Goal: Book appointment/travel/reservation

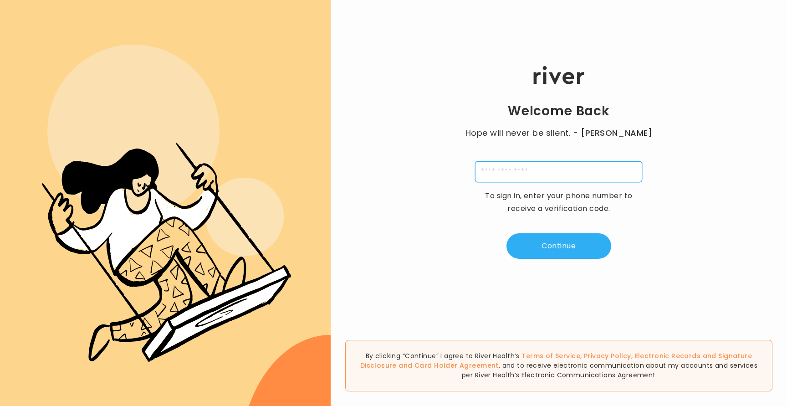
click at [540, 165] on input "tel" at bounding box center [558, 171] width 167 height 21
type input "**********"
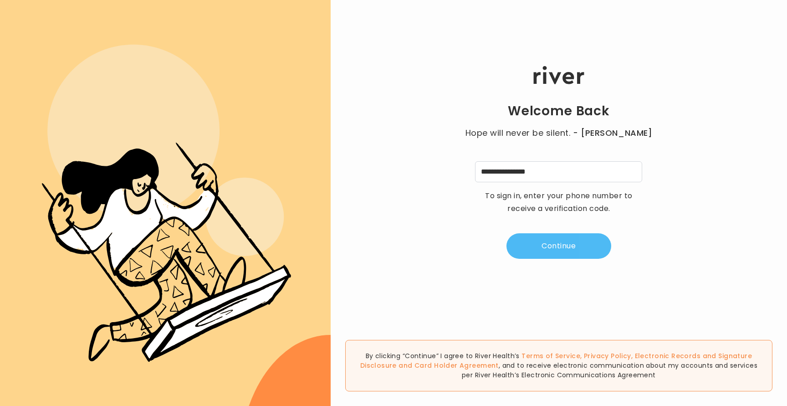
click at [561, 238] on button "Continue" at bounding box center [558, 245] width 105 height 25
type input "*"
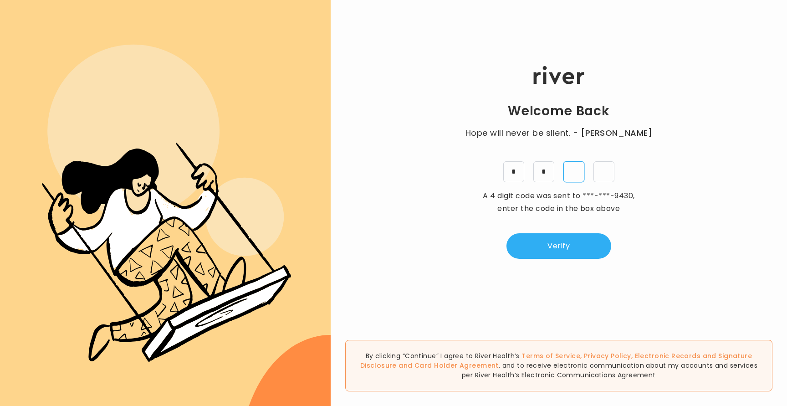
type input "*"
click at [556, 245] on button "Verify" at bounding box center [558, 245] width 105 height 25
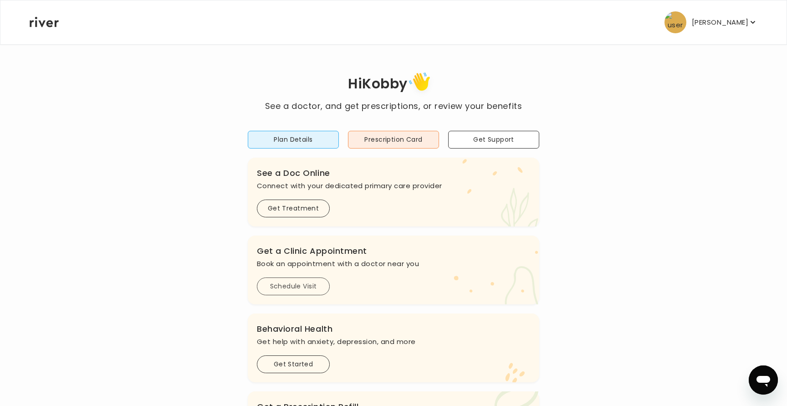
click at [300, 288] on button "Schedule Visit" at bounding box center [293, 286] width 73 height 18
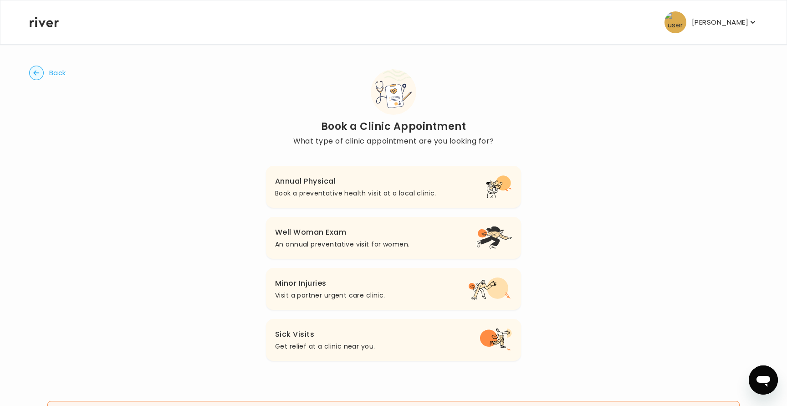
click at [361, 193] on p "Book a preventative health visit at a local clinic." at bounding box center [355, 193] width 161 height 11
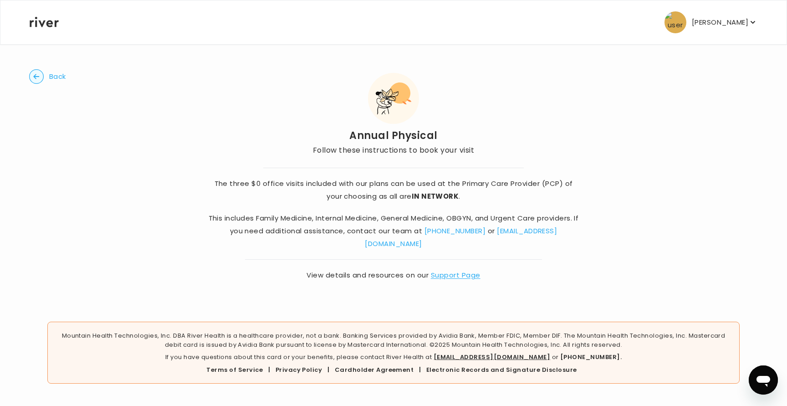
click at [40, 73] on circle "button" at bounding box center [37, 77] width 14 height 14
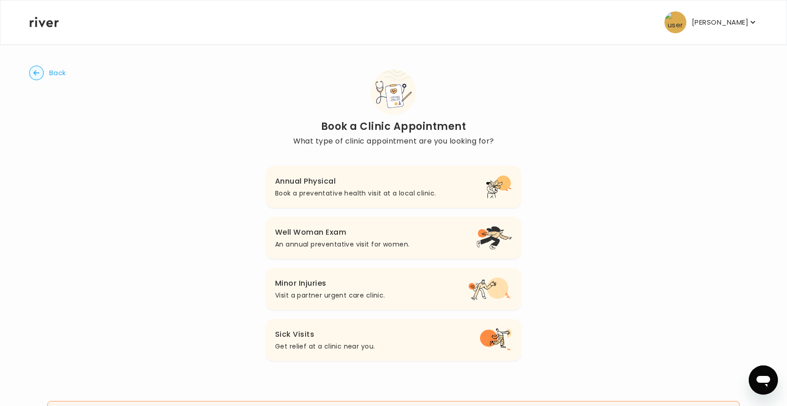
click at [350, 186] on h3 "Annual Physical" at bounding box center [355, 181] width 161 height 13
click at [316, 183] on h3 "Annual Physical" at bounding box center [355, 181] width 161 height 13
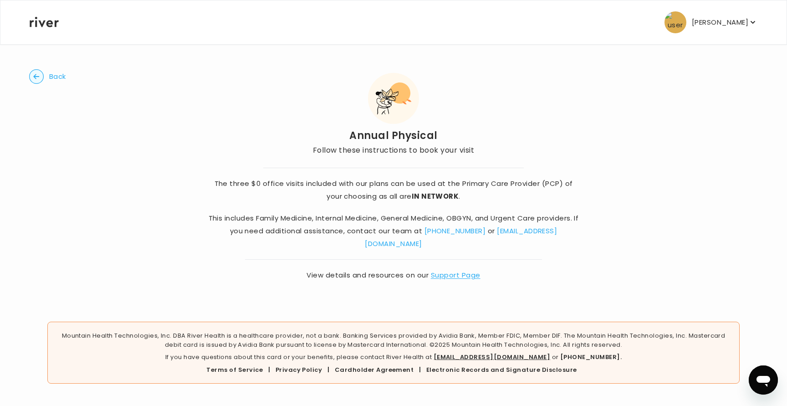
click at [42, 25] on icon at bounding box center [44, 22] width 29 height 10
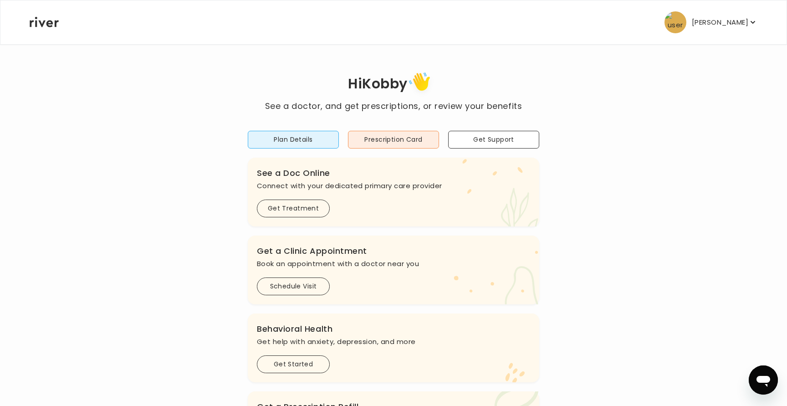
click at [300, 275] on div ".cls-clinic { fill: #eaefd8; } .cls-clinic-appt { fill: #ffe0ae; } Get a Clinic…" at bounding box center [393, 269] width 291 height 69
click at [298, 290] on button "Schedule Visit" at bounding box center [293, 286] width 73 height 18
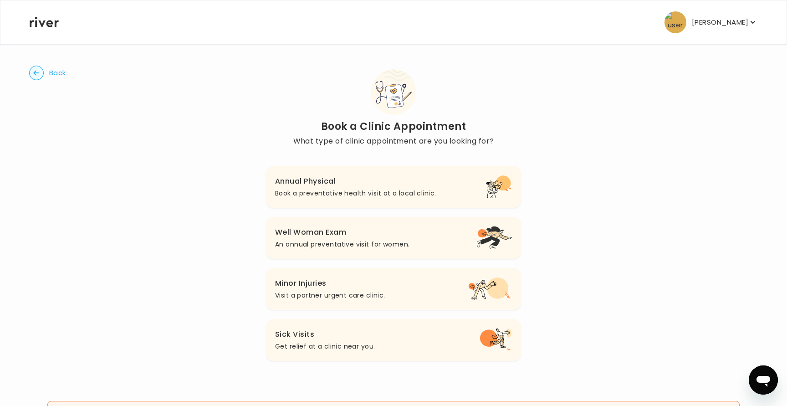
click at [349, 239] on p "An annual preventative visit for women." at bounding box center [342, 244] width 134 height 11
click at [423, 177] on h3 "Annual Physical" at bounding box center [355, 181] width 161 height 13
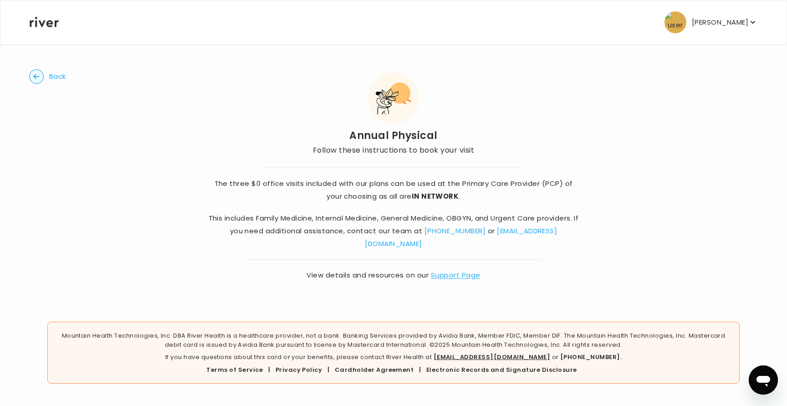
click at [45, 16] on div "[PERSON_NAME] Profile Add Family View Virtual Card Reimbursement Terms of Servi…" at bounding box center [394, 22] width 728 height 44
click at [38, 23] on icon at bounding box center [44, 22] width 29 height 10
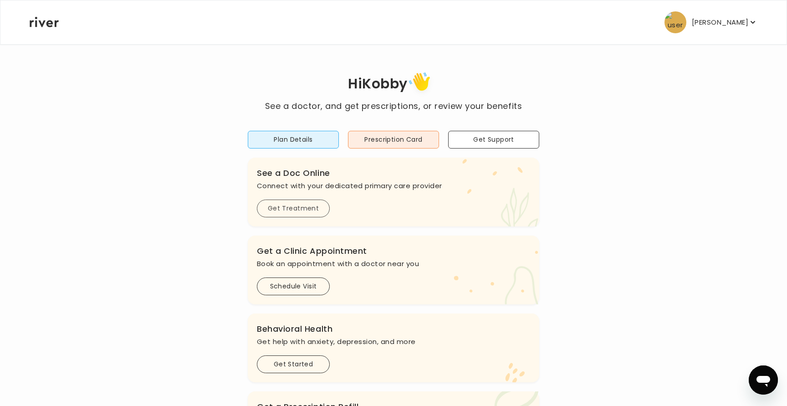
click at [296, 212] on button "Get Treatment" at bounding box center [293, 208] width 73 height 18
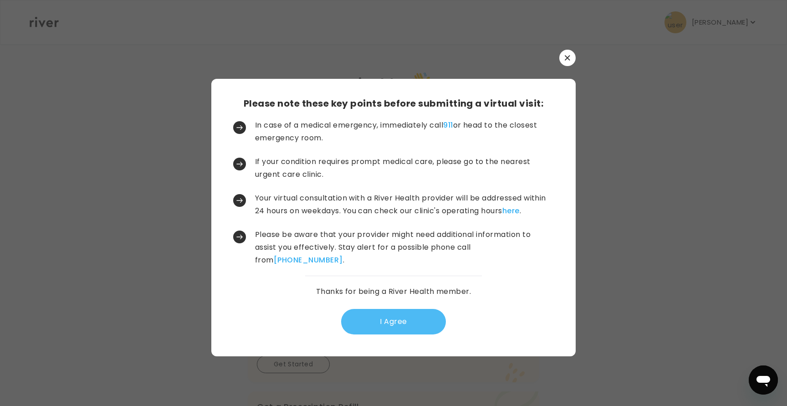
click at [387, 331] on button "I Agree" at bounding box center [393, 321] width 105 height 25
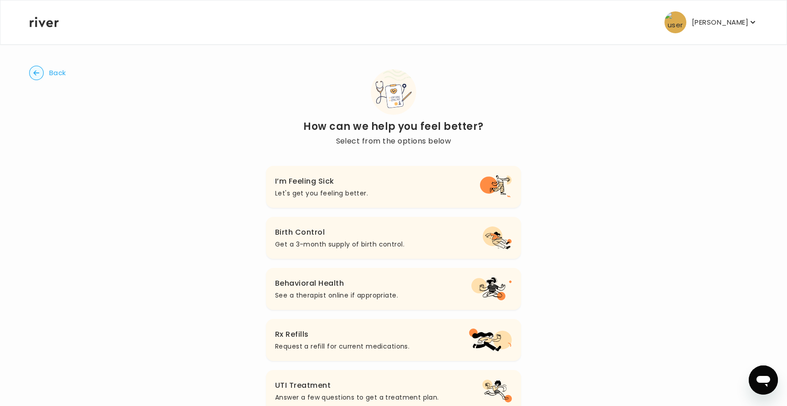
click at [57, 70] on span "Back" at bounding box center [57, 72] width 17 height 13
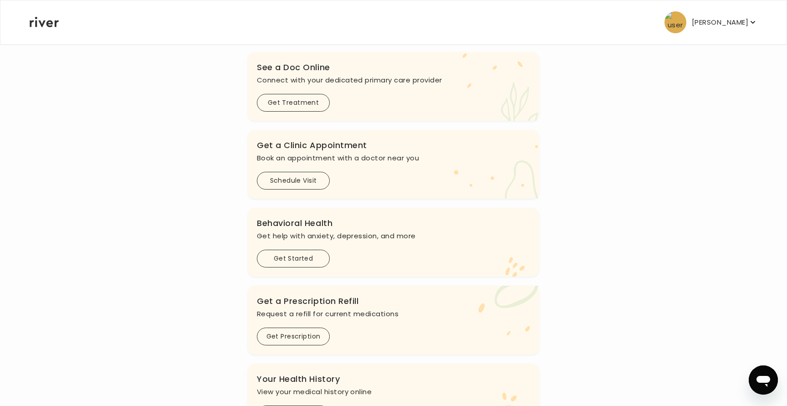
scroll to position [251, 0]
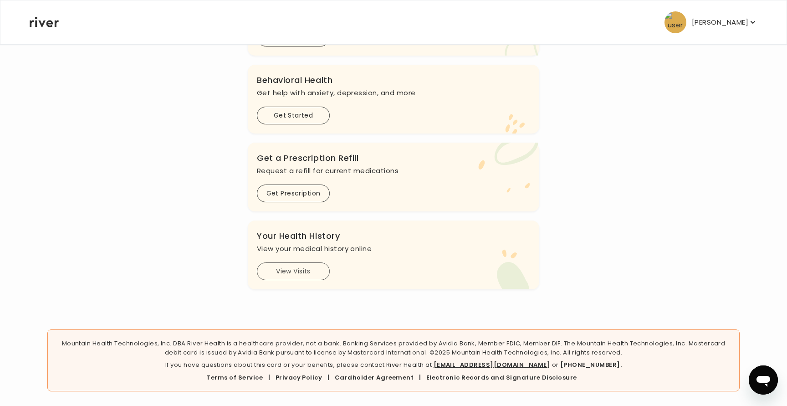
click at [295, 275] on button "View Visits" at bounding box center [293, 271] width 73 height 18
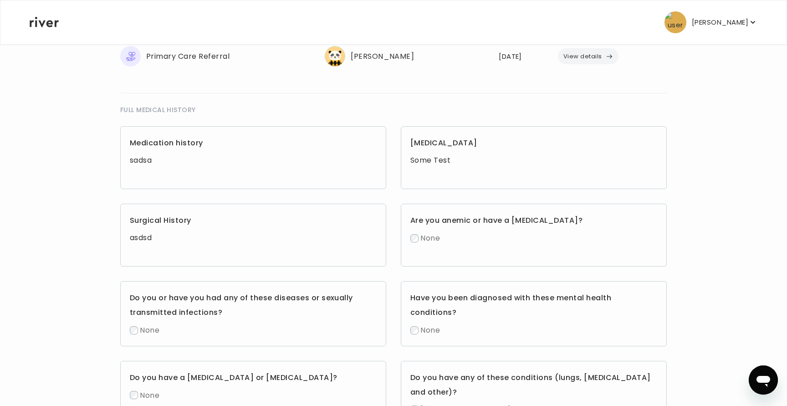
scroll to position [794, 0]
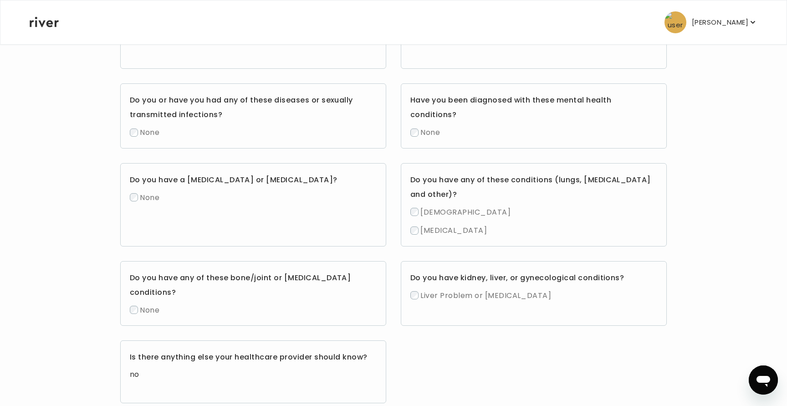
click at [36, 17] on icon at bounding box center [44, 22] width 29 height 10
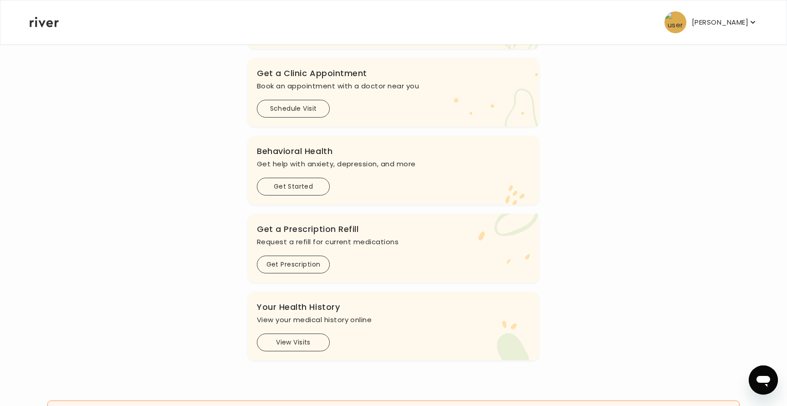
scroll to position [132, 0]
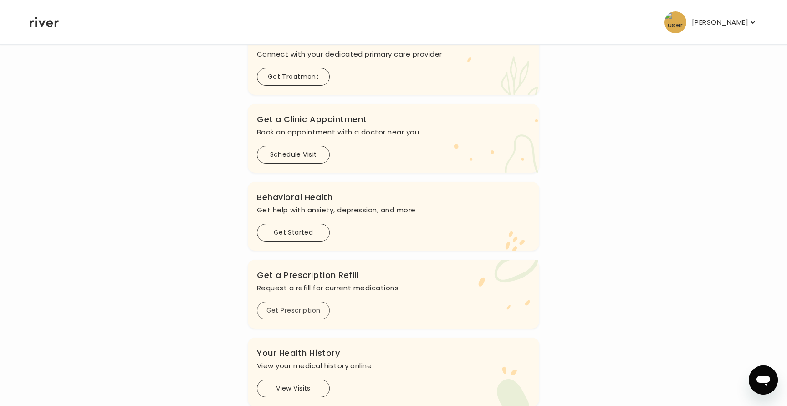
click at [290, 318] on button "Get Prescription" at bounding box center [293, 310] width 73 height 18
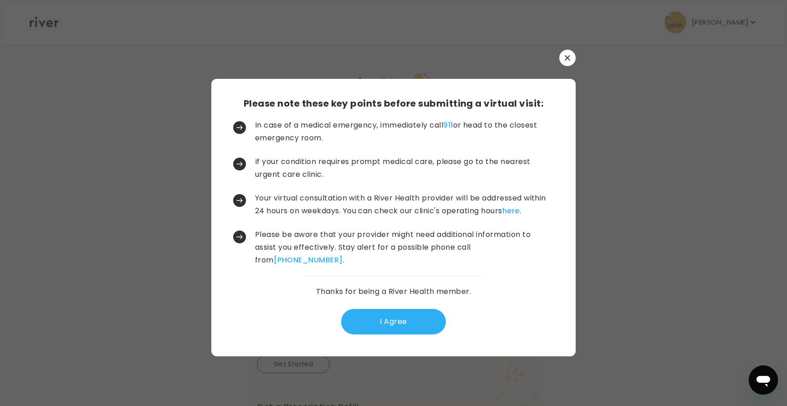
scroll to position [0, 0]
click at [423, 315] on button "I Agree" at bounding box center [393, 321] width 105 height 25
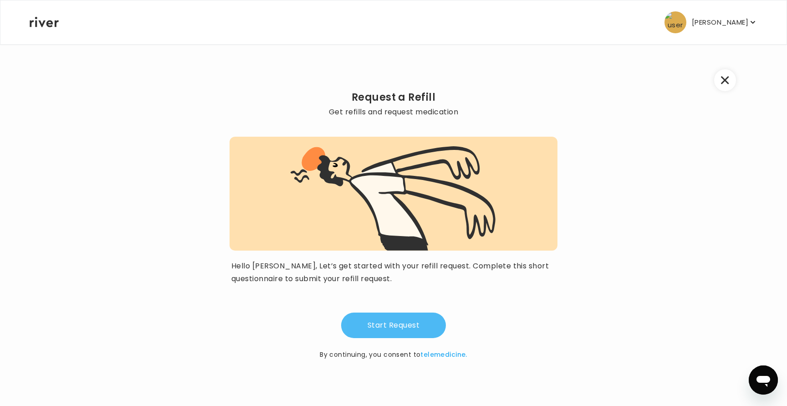
click at [407, 327] on button "Start Request" at bounding box center [393, 324] width 105 height 25
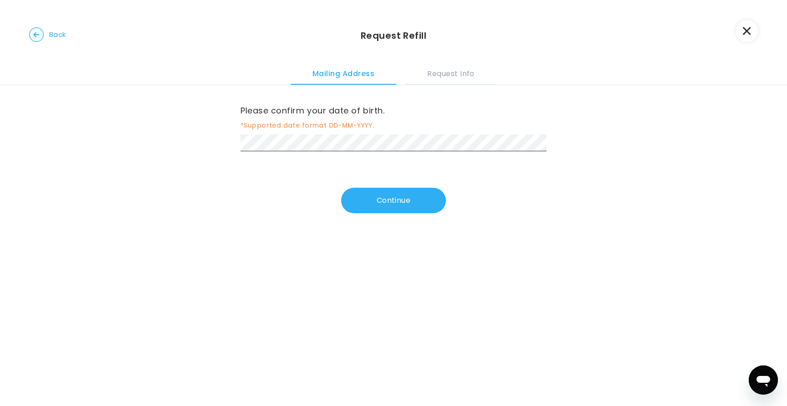
click at [754, 28] on button "button" at bounding box center [747, 31] width 22 height 22
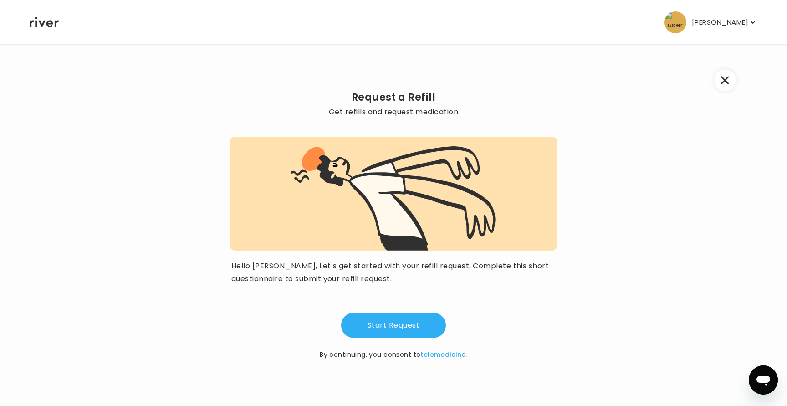
click at [40, 19] on icon at bounding box center [44, 22] width 29 height 10
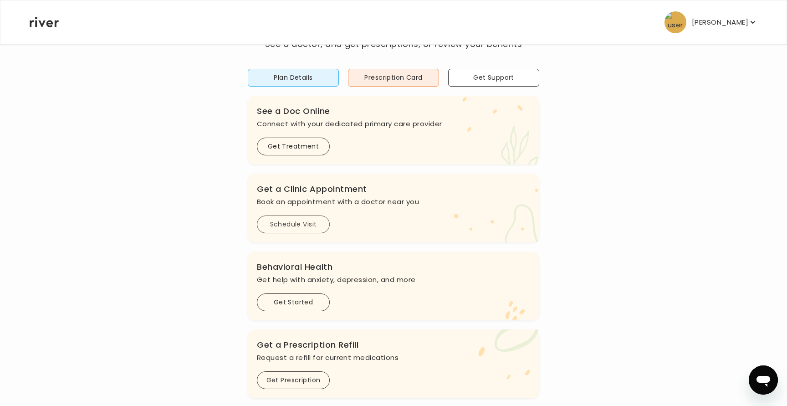
scroll to position [67, 0]
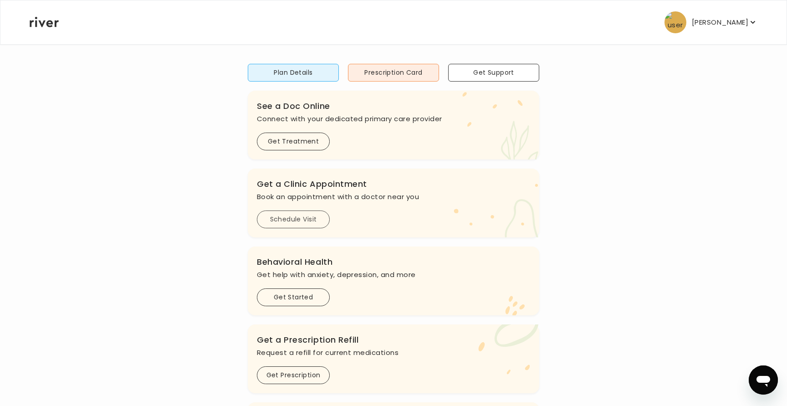
click at [302, 223] on button "Schedule Visit" at bounding box center [293, 219] width 73 height 18
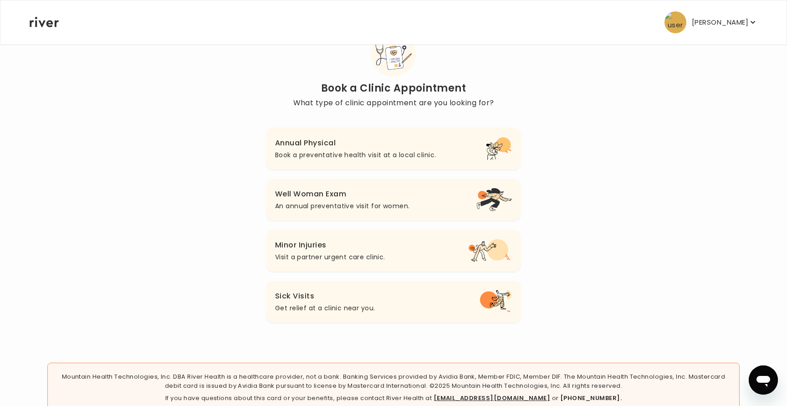
scroll to position [71, 0]
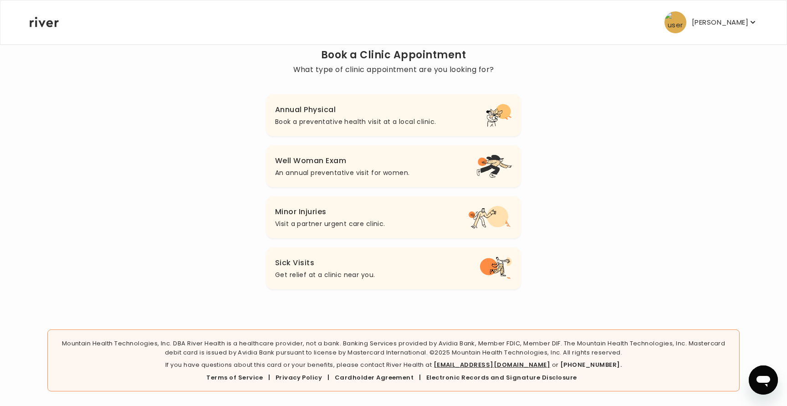
click at [563, 130] on div "Back Book a Clinic Appointment What type of clinic appointment are you looking …" at bounding box center [393, 143] width 728 height 342
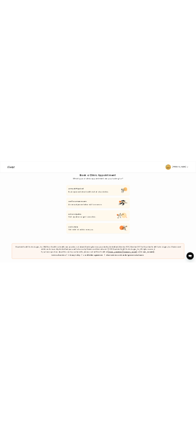
scroll to position [111, 0]
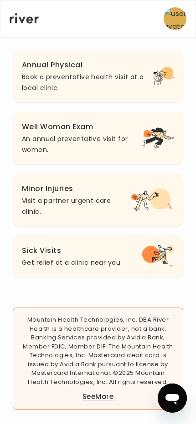
click at [90, 399] on button "See More" at bounding box center [97, 397] width 155 height 10
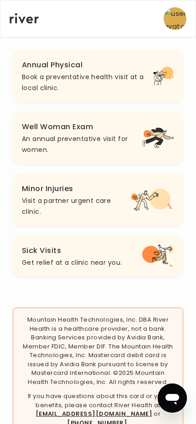
scroll to position [175, 0]
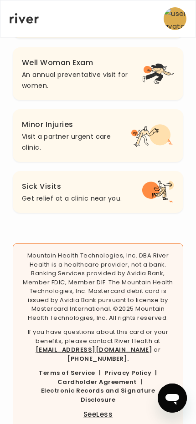
click at [98, 405] on button "See Less" at bounding box center [97, 415] width 155 height 10
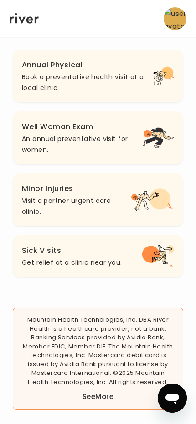
click at [98, 398] on button "See More" at bounding box center [97, 397] width 155 height 10
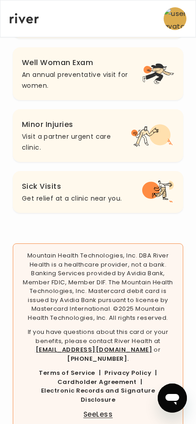
click at [98, 405] on button "See Less" at bounding box center [97, 415] width 155 height 10
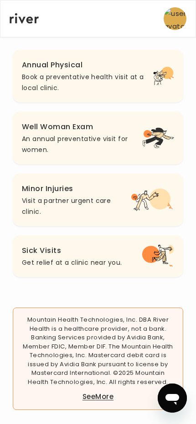
click at [98, 398] on button "See More" at bounding box center [97, 397] width 155 height 10
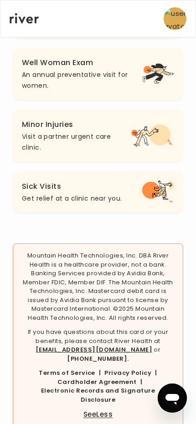
click at [98, 405] on button "See Less" at bounding box center [97, 415] width 155 height 10
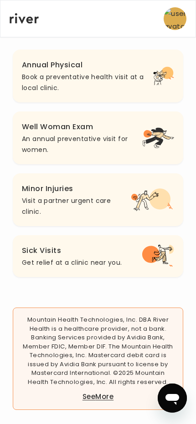
click at [196, 378] on main "Back Book a Clinic Appointment What type of clinic appointment are you looking …" at bounding box center [98, 156] width 196 height 535
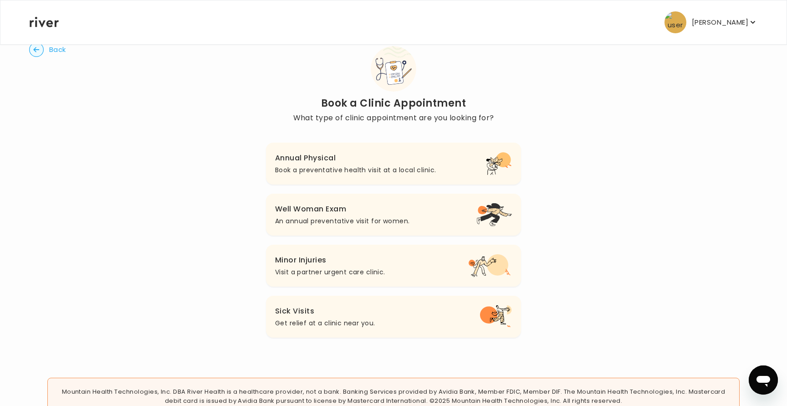
scroll to position [71, 0]
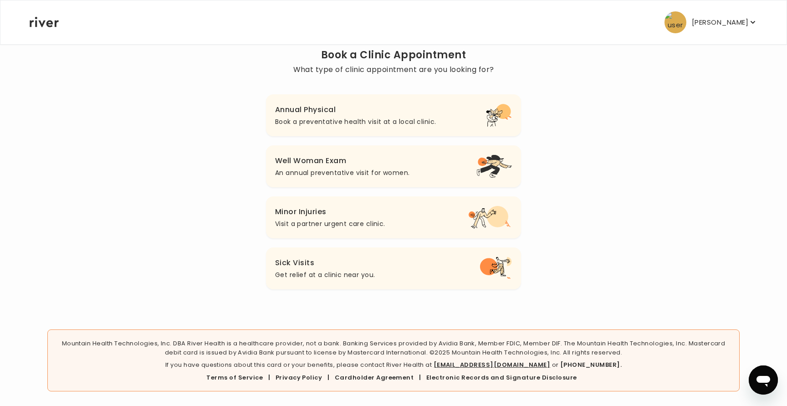
click at [52, 31] on div "[PERSON_NAME] Profile Add Family View Virtual Card Reimbursement Terms of Servi…" at bounding box center [394, 22] width 728 height 44
click at [48, 20] on icon at bounding box center [44, 22] width 29 height 10
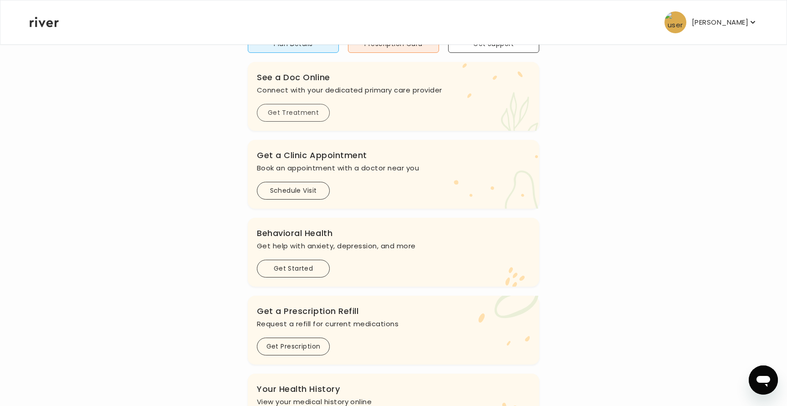
scroll to position [106, 0]
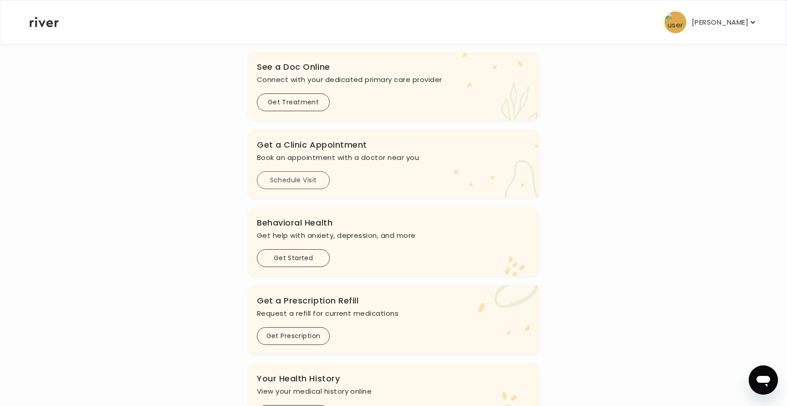
click at [311, 181] on button "Schedule Visit" at bounding box center [293, 180] width 73 height 18
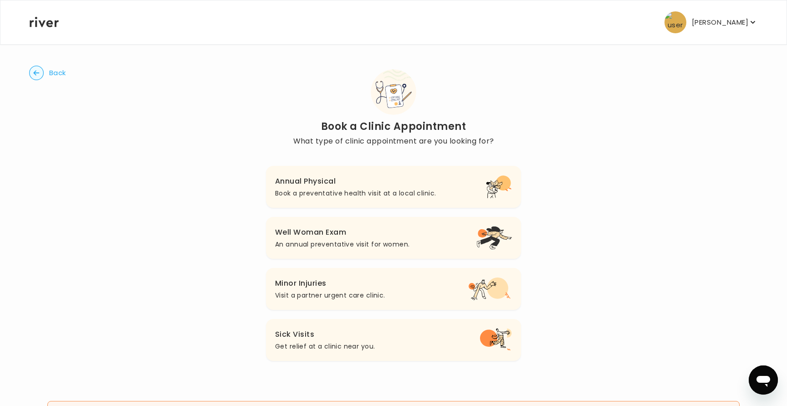
scroll to position [71, 0]
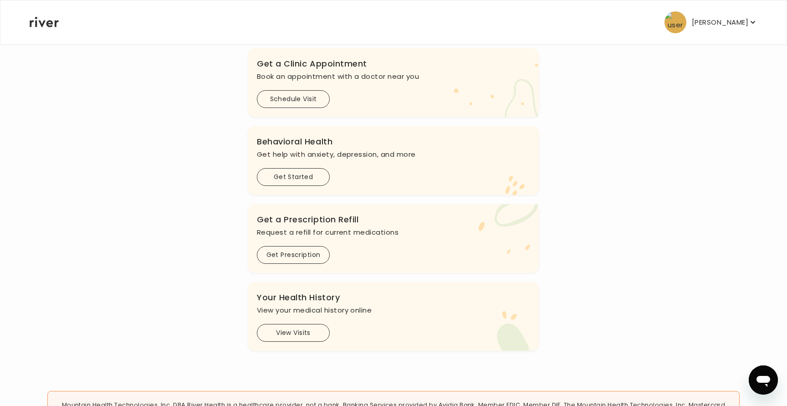
scroll to position [1, 0]
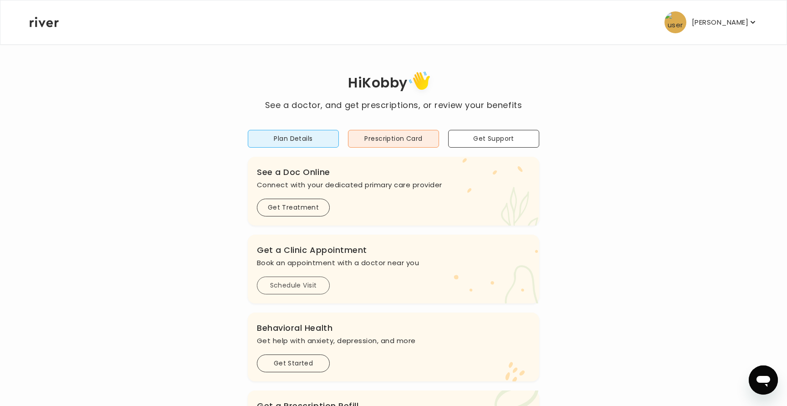
click at [285, 289] on button "Schedule Visit" at bounding box center [293, 285] width 73 height 18
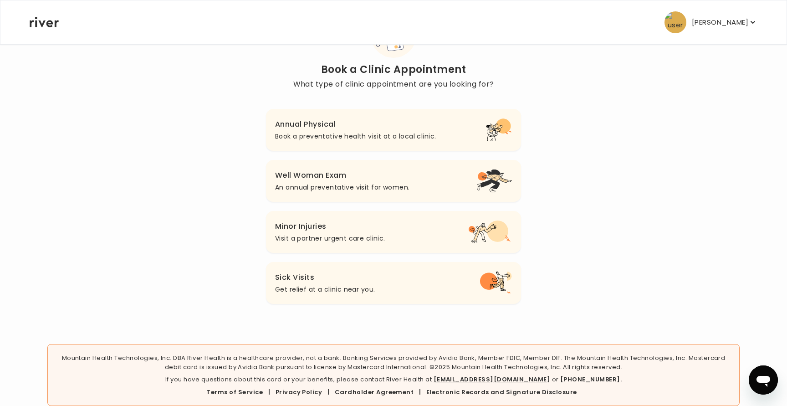
scroll to position [71, 0]
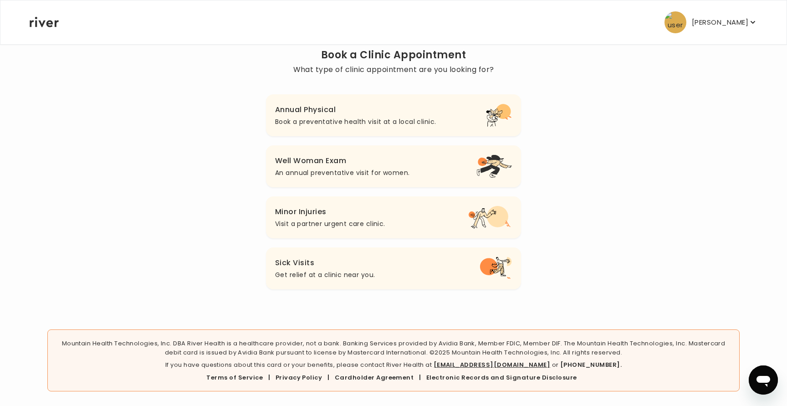
click at [388, 353] on p "Mountain Health Technologies, Inc. DBA River Health is a healthcare provider, n…" at bounding box center [393, 348] width 677 height 18
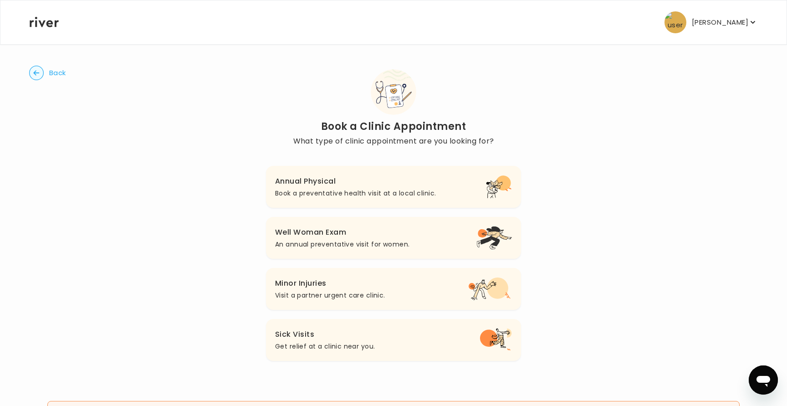
click at [745, 12] on button "[PERSON_NAME]" at bounding box center [710, 22] width 93 height 22
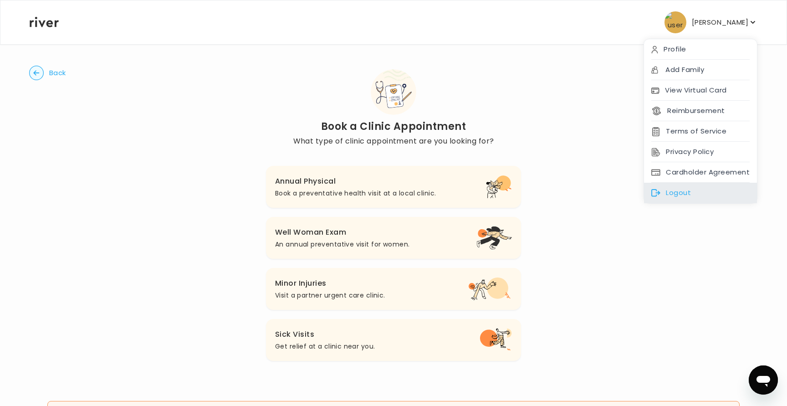
click at [676, 189] on div "Logout" at bounding box center [700, 193] width 113 height 20
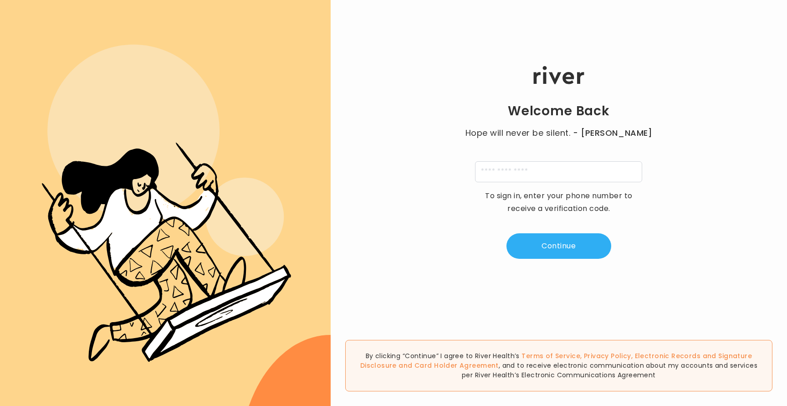
click at [705, 52] on div "Welcome Back Hope will never be silent. - [PERSON_NAME] To sign in, enter your …" at bounding box center [559, 163] width 456 height 244
click at [543, 165] on input "tel" at bounding box center [558, 171] width 167 height 21
click at [514, 155] on div "Welcome Back Hope will never be silent. - [PERSON_NAME] To sign in, enter your …" at bounding box center [559, 163] width 456 height 244
